Goal: Find specific page/section: Find specific page/section

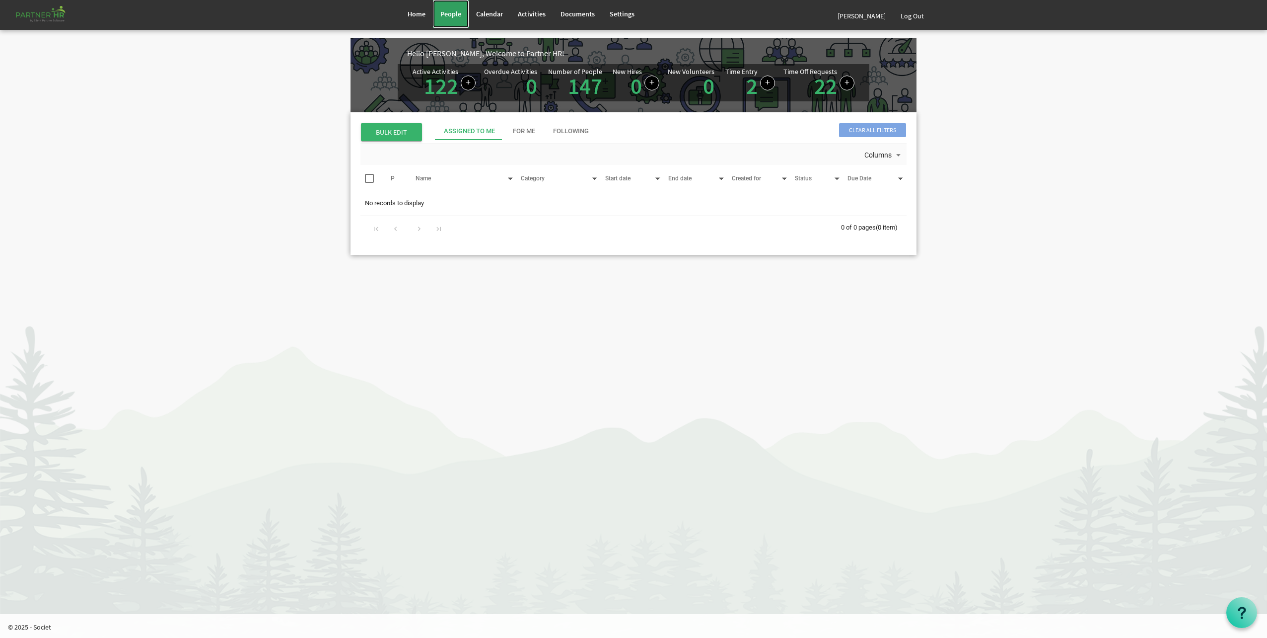
click at [444, 12] on span "People" at bounding box center [451, 13] width 21 height 9
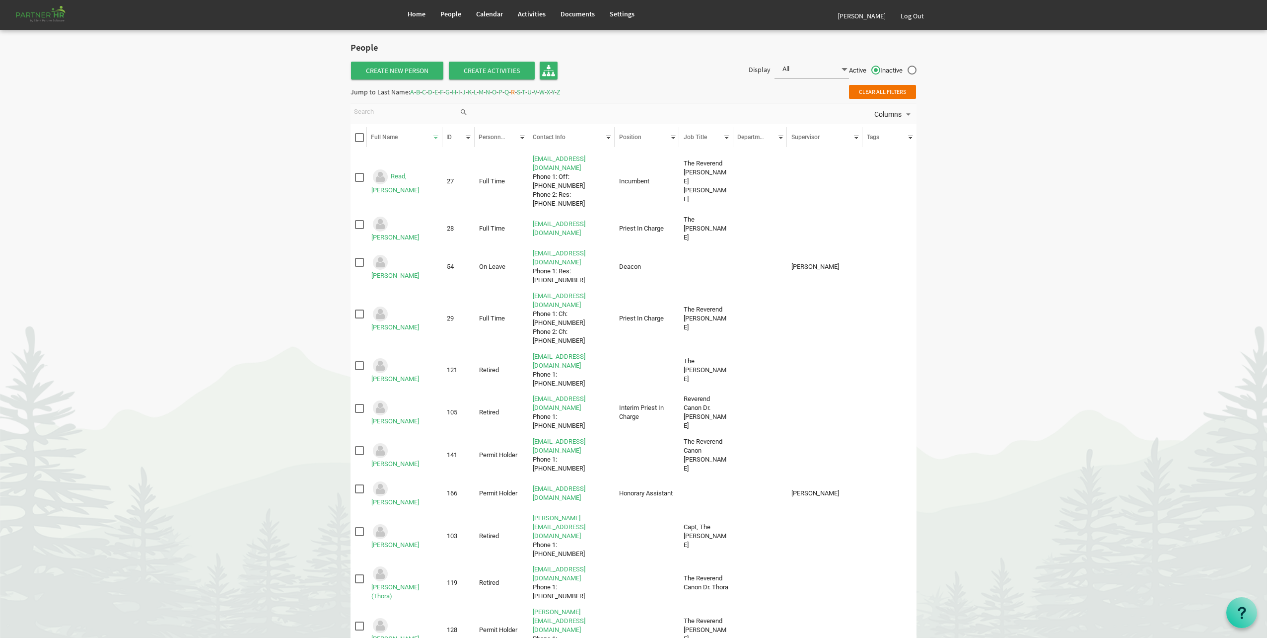
click at [412, 94] on span "A" at bounding box center [412, 91] width 4 height 9
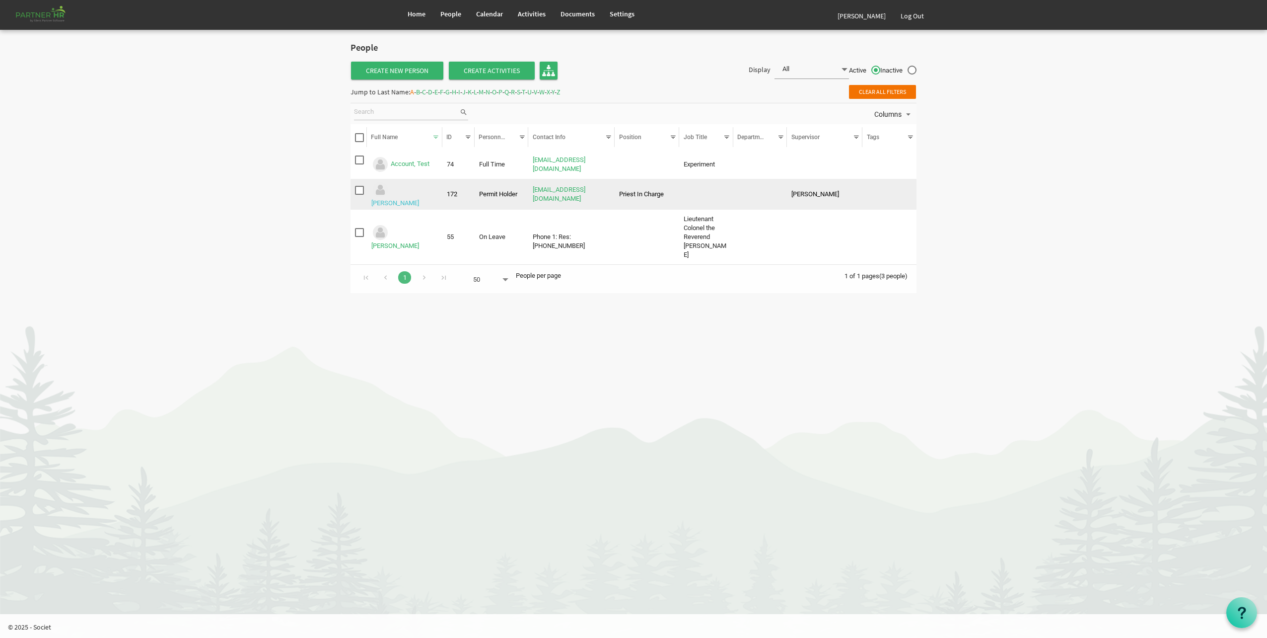
click at [415, 199] on link "[PERSON_NAME]" at bounding box center [395, 202] width 48 height 7
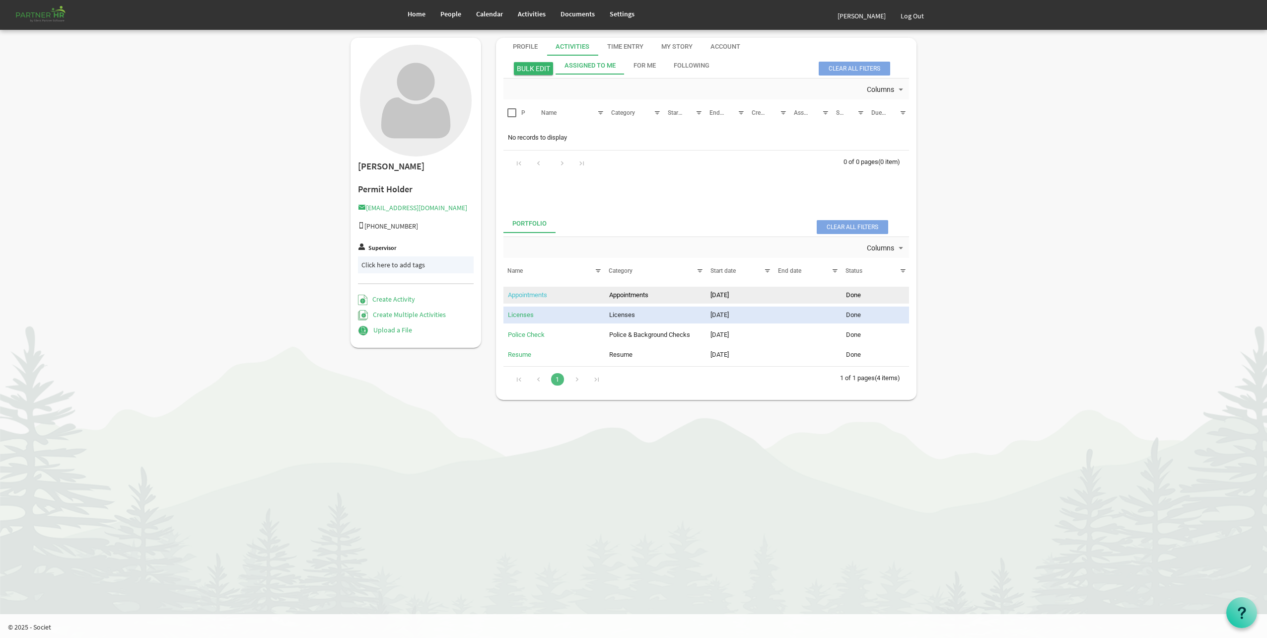
click at [525, 292] on link "Appointments" at bounding box center [527, 294] width 39 height 7
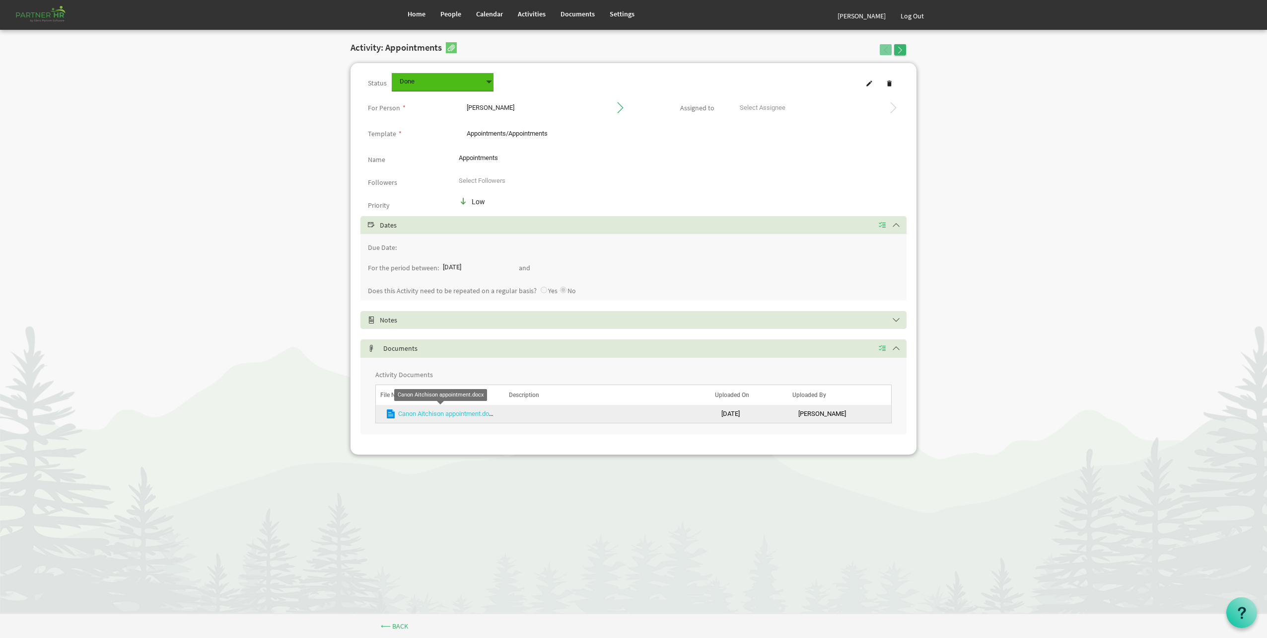
click at [442, 414] on link "Canon Aitchison appointment.docx" at bounding box center [446, 413] width 97 height 7
